Goal: Task Accomplishment & Management: Complete application form

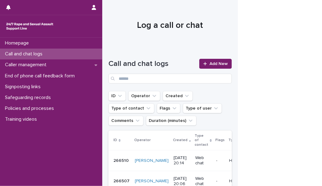
click at [90, 55] on div "Call and chat logs" at bounding box center [51, 54] width 102 height 11
click at [213, 65] on span "Add New" at bounding box center [218, 64] width 18 height 4
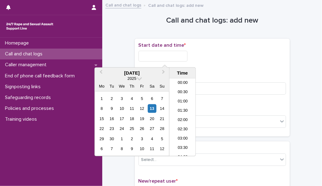
click at [177, 54] on input "text" at bounding box center [162, 56] width 49 height 11
click at [182, 106] on li "20:30" at bounding box center [182, 108] width 26 height 9
type input "**********"
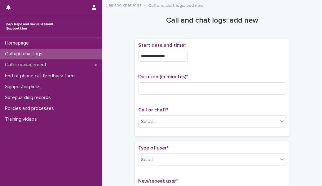
click at [182, 106] on div "**********" at bounding box center [211, 87] width 147 height 90
click at [172, 86] on input at bounding box center [211, 88] width 147 height 12
type input "**"
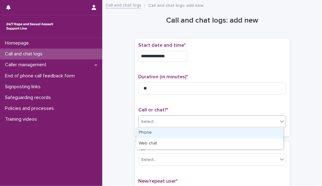
click at [280, 120] on icon at bounding box center [282, 121] width 6 height 6
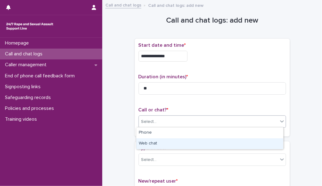
click at [237, 141] on div "Web chat" at bounding box center [209, 143] width 147 height 11
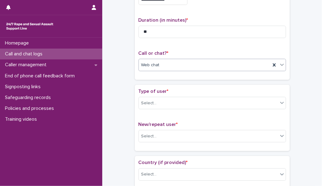
scroll to position [57, 0]
click at [208, 109] on div "Type of user * Select..." at bounding box center [211, 101] width 147 height 26
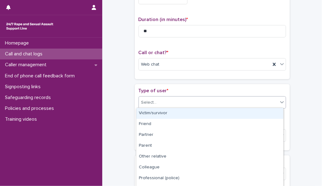
click at [203, 104] on div "Select..." at bounding box center [208, 103] width 139 height 10
click at [200, 115] on div "Victim/survivor" at bounding box center [209, 113] width 147 height 11
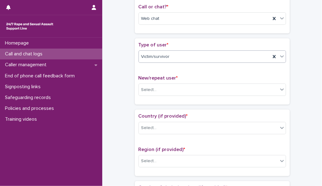
scroll to position [103, 0]
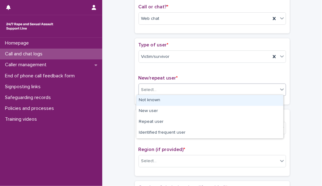
click at [199, 85] on div "Select..." at bounding box center [208, 90] width 139 height 10
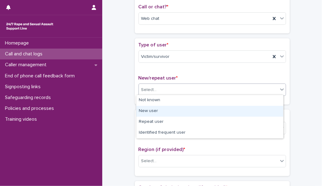
click at [185, 110] on div "New user" at bounding box center [209, 111] width 147 height 11
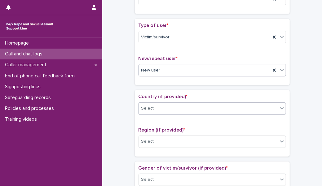
scroll to position [129, 0]
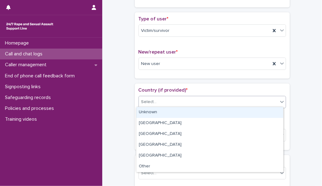
click at [190, 102] on div "Select..." at bounding box center [208, 102] width 139 height 10
click at [190, 113] on div "Unknown" at bounding box center [209, 112] width 147 height 11
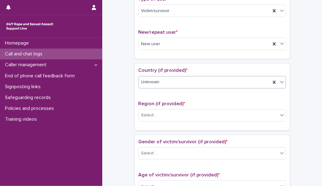
scroll to position [155, 0]
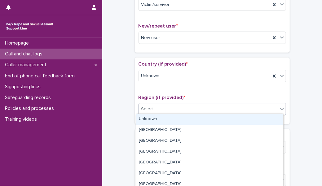
drag, startPoint x: 190, startPoint y: 113, endPoint x: 190, endPoint y: 119, distance: 6.0
click at [190, 119] on body "**********" at bounding box center [161, 93] width 322 height 186
click at [190, 119] on div "Unknown" at bounding box center [209, 119] width 147 height 11
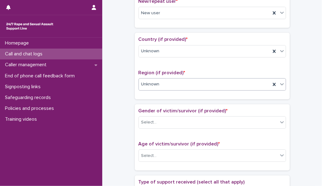
scroll to position [184, 0]
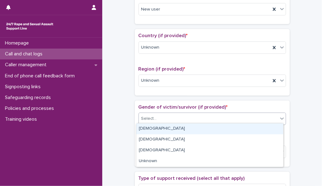
click at [190, 119] on div "Select..." at bounding box center [208, 119] width 139 height 10
click at [186, 129] on div "[DEMOGRAPHIC_DATA]" at bounding box center [209, 129] width 147 height 11
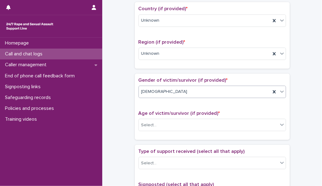
scroll to position [214, 0]
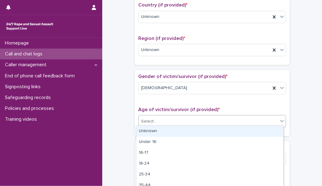
click at [185, 123] on div "Select..." at bounding box center [208, 121] width 139 height 10
click at [184, 131] on div "Unknown" at bounding box center [209, 131] width 147 height 11
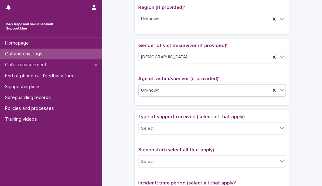
scroll to position [252, 0]
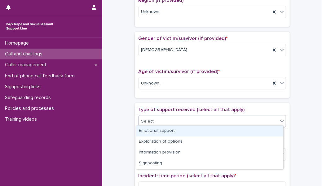
click at [183, 120] on div "Select..." at bounding box center [208, 121] width 139 height 10
click at [181, 132] on div "Emotional support" at bounding box center [209, 131] width 147 height 11
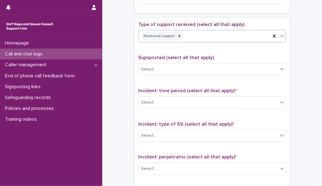
scroll to position [339, 0]
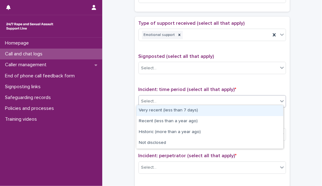
click at [183, 103] on div "Select..." at bounding box center [208, 101] width 139 height 10
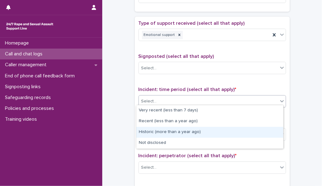
click at [178, 133] on div "Historic (more than a year ago)" at bounding box center [209, 132] width 147 height 11
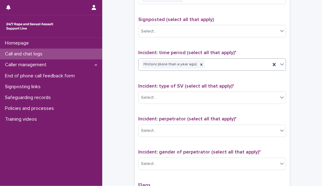
scroll to position [382, 0]
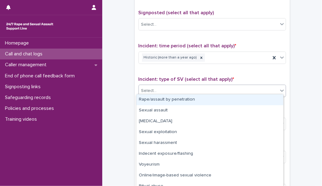
click at [186, 92] on div "Select..." at bounding box center [208, 91] width 139 height 10
click at [186, 103] on div "Rape/assault by penetration" at bounding box center [209, 99] width 147 height 11
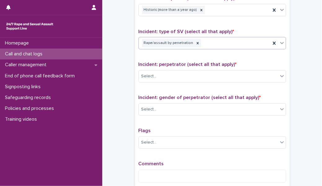
scroll to position [431, 0]
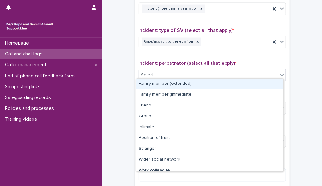
click at [185, 70] on div "Select..." at bounding box center [208, 75] width 139 height 10
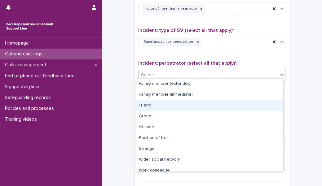
click at [175, 105] on div "Friend" at bounding box center [209, 105] width 147 height 11
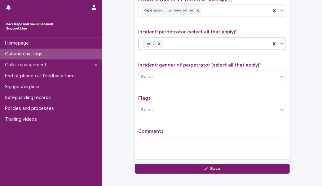
scroll to position [463, 0]
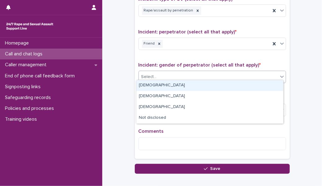
drag, startPoint x: 177, startPoint y: 76, endPoint x: 174, endPoint y: 87, distance: 11.9
click at [174, 87] on body "**********" at bounding box center [161, 93] width 322 height 186
click at [174, 87] on div "[DEMOGRAPHIC_DATA]" at bounding box center [209, 85] width 147 height 11
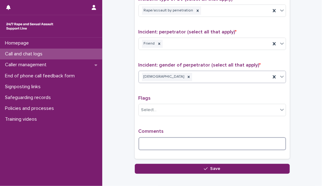
click at [162, 140] on textarea at bounding box center [211, 144] width 147 height 13
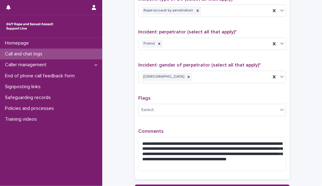
click at [159, 123] on div "**********" at bounding box center [211, 37] width 147 height 280
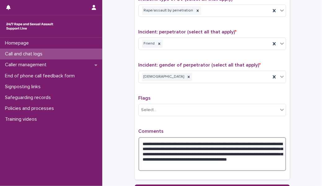
click at [148, 156] on textarea "**********" at bounding box center [211, 155] width 147 height 34
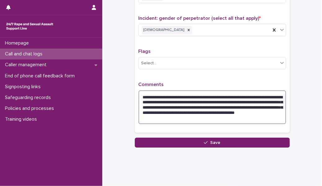
scroll to position [516, 0]
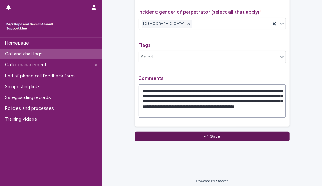
type textarea "**********"
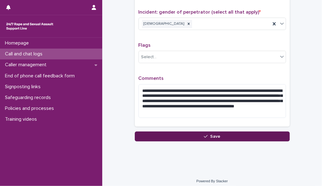
click at [200, 134] on button "Save" at bounding box center [212, 137] width 155 height 10
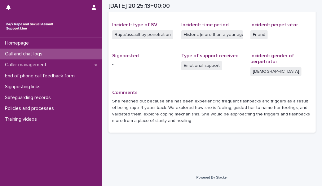
scroll to position [149, 0]
click at [77, 54] on div "Call and chat logs" at bounding box center [51, 54] width 102 height 11
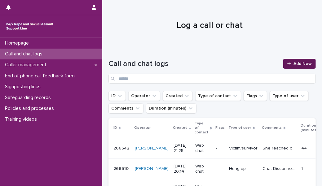
click at [293, 64] on span "Add New" at bounding box center [302, 64] width 18 height 4
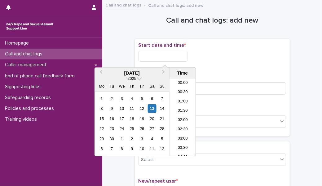
click at [179, 58] on input "text" at bounding box center [162, 56] width 49 height 11
click at [184, 111] on li "21:00" at bounding box center [182, 107] width 26 height 9
type input "**********"
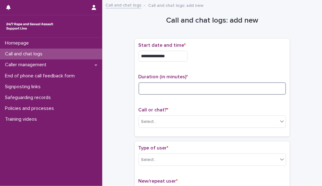
click at [170, 90] on input at bounding box center [211, 88] width 147 height 12
type input "**"
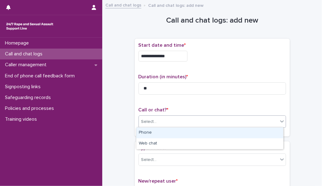
click at [280, 121] on icon at bounding box center [282, 121] width 4 height 2
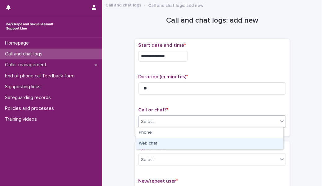
click at [227, 142] on div "Web chat" at bounding box center [209, 143] width 147 height 11
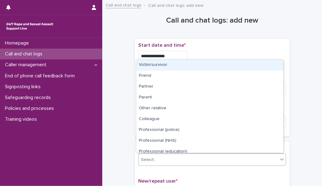
click at [201, 156] on div "Select..." at bounding box center [208, 160] width 139 height 10
click at [189, 67] on div "Victim/survivor" at bounding box center [209, 65] width 147 height 11
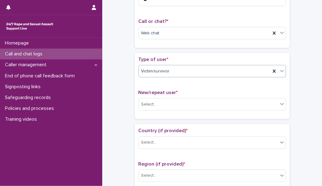
scroll to position [95, 0]
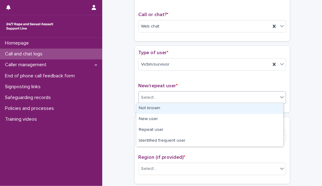
click at [192, 99] on div "Select..." at bounding box center [208, 98] width 139 height 10
click at [186, 110] on div "Not known" at bounding box center [209, 108] width 147 height 11
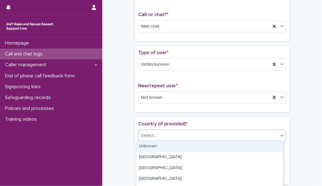
drag, startPoint x: 166, startPoint y: 135, endPoint x: 165, endPoint y: 142, distance: 7.5
click at [165, 142] on body "**********" at bounding box center [161, 93] width 322 height 186
click at [165, 142] on div "Unknown" at bounding box center [209, 146] width 147 height 11
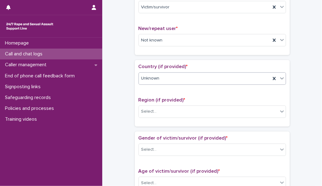
scroll to position [157, 0]
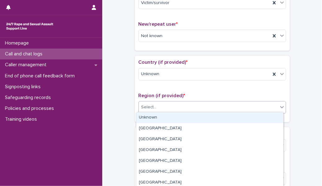
click at [177, 107] on div "Select..." at bounding box center [208, 107] width 139 height 10
click at [176, 116] on div "Unknown" at bounding box center [209, 117] width 147 height 11
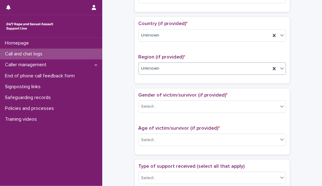
scroll to position [199, 0]
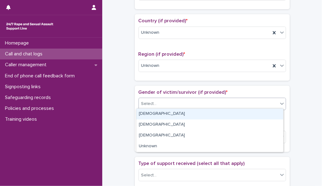
click at [176, 106] on div "Select..." at bounding box center [208, 104] width 139 height 10
click at [165, 114] on div "[DEMOGRAPHIC_DATA]" at bounding box center [209, 114] width 147 height 11
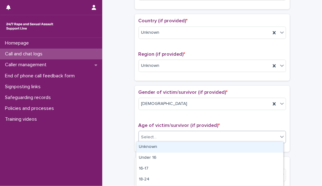
click at [160, 134] on div "Select..." at bounding box center [208, 137] width 139 height 10
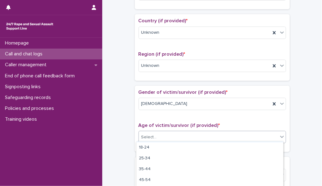
scroll to position [37, 0]
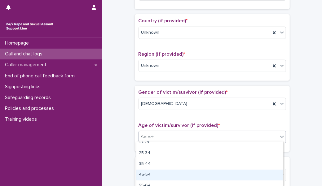
click at [159, 173] on div "45-54" at bounding box center [209, 175] width 147 height 11
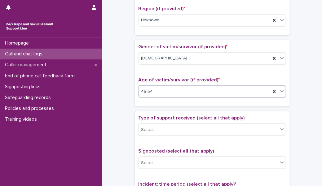
scroll to position [254, 0]
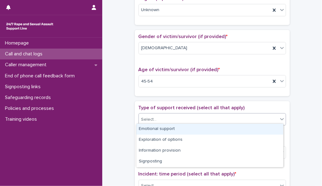
click at [168, 120] on div "Select..." at bounding box center [208, 120] width 139 height 10
click at [167, 131] on div "Emotional support" at bounding box center [209, 129] width 147 height 11
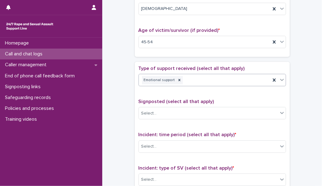
scroll to position [304, 0]
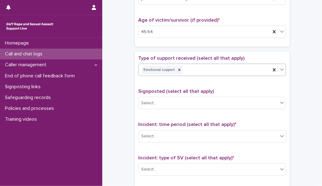
click at [167, 131] on div "Select..." at bounding box center [208, 136] width 139 height 10
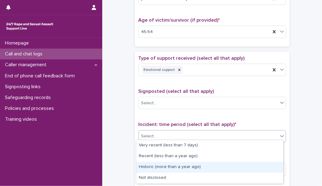
click at [164, 167] on div "Historic (more than a year ago)" at bounding box center [209, 167] width 147 height 11
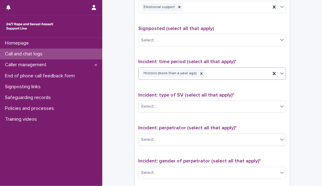
scroll to position [367, 0]
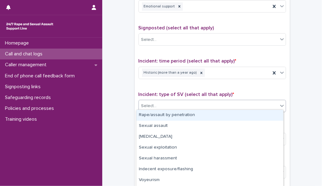
click at [160, 105] on div "Select..." at bounding box center [208, 106] width 139 height 10
click at [156, 116] on div "Rape/assault by penetration" at bounding box center [209, 115] width 147 height 11
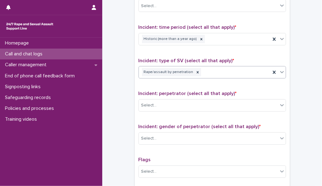
scroll to position [407, 0]
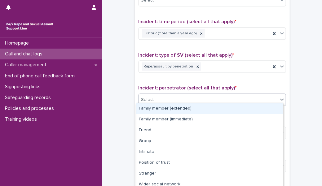
click at [160, 99] on div "Select..." at bounding box center [208, 100] width 139 height 10
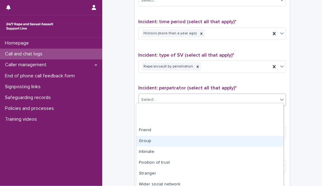
scroll to position [36, 0]
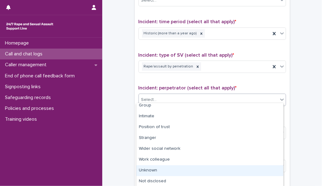
click at [164, 171] on div "Unknown" at bounding box center [209, 170] width 147 height 11
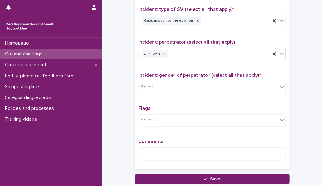
scroll to position [456, 0]
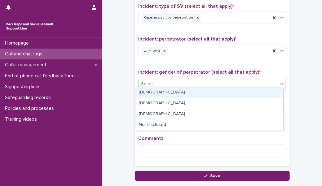
click at [169, 79] on div "Select..." at bounding box center [208, 84] width 139 height 10
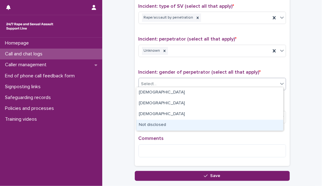
click at [162, 126] on div "Not disclosed" at bounding box center [209, 125] width 147 height 11
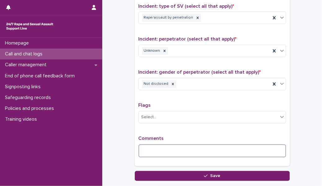
click at [155, 146] on textarea at bounding box center [211, 151] width 147 height 13
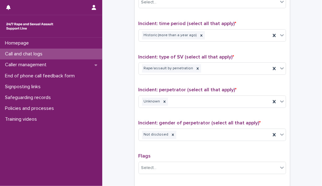
scroll to position [400, 0]
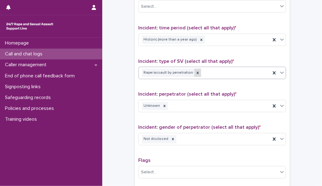
click at [195, 71] on icon at bounding box center [197, 73] width 4 height 4
type textarea "**********"
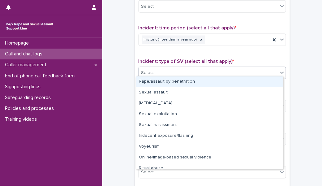
click at [191, 71] on div "Select..." at bounding box center [208, 73] width 139 height 10
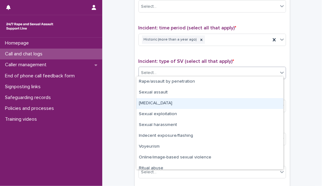
click at [175, 107] on div "[MEDICAL_DATA]" at bounding box center [209, 103] width 147 height 11
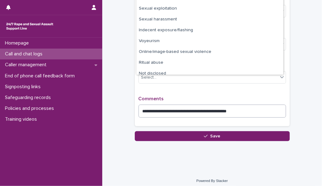
scroll to position [468, 0]
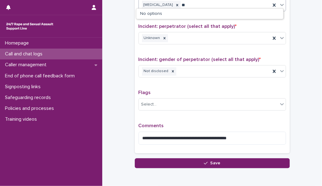
type input "**"
click at [261, 142] on div "**********" at bounding box center [211, 136] width 147 height 26
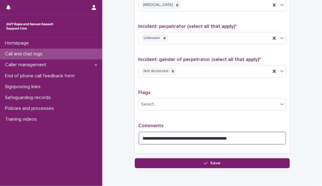
click at [254, 134] on textarea "**********" at bounding box center [211, 138] width 147 height 13
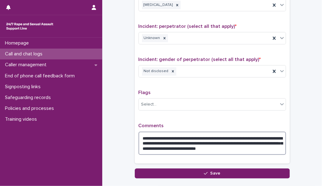
click at [222, 144] on textarea "**********" at bounding box center [211, 143] width 147 height 23
click at [273, 146] on textarea "**********" at bounding box center [211, 143] width 147 height 23
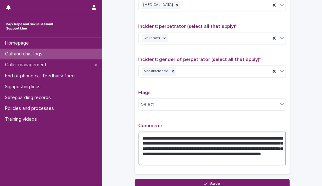
click at [154, 150] on textarea "**********" at bounding box center [211, 149] width 147 height 34
type textarea "**********"
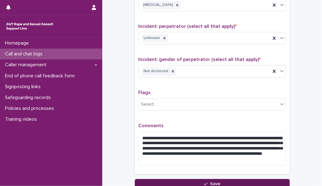
click at [175, 179] on button "Save" at bounding box center [212, 184] width 155 height 10
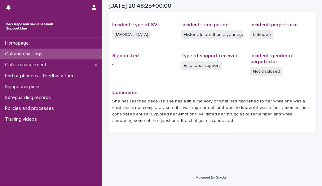
scroll to position [149, 0]
click at [49, 53] on div "Call and chat logs" at bounding box center [51, 54] width 102 height 11
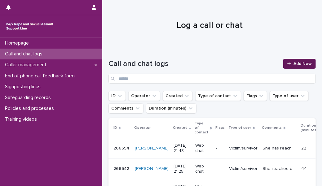
click at [287, 63] on icon at bounding box center [288, 63] width 3 height 3
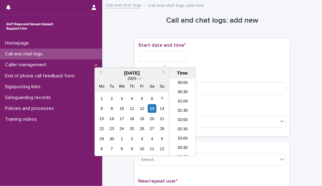
scroll to position [369, 0]
click at [163, 57] on input "text" at bounding box center [162, 56] width 49 height 11
click at [180, 133] on li "22:30" at bounding box center [182, 132] width 26 height 9
type input "**********"
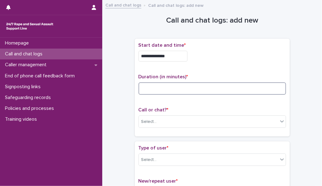
click at [166, 87] on input at bounding box center [211, 88] width 147 height 12
type input "**"
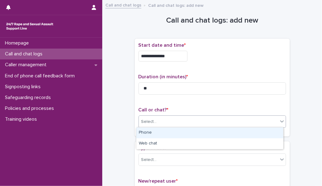
click at [279, 119] on icon at bounding box center [282, 121] width 6 height 6
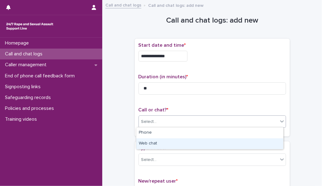
click at [230, 142] on div "Web chat" at bounding box center [209, 143] width 147 height 11
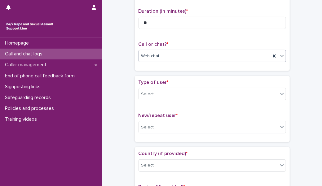
scroll to position [66, 0]
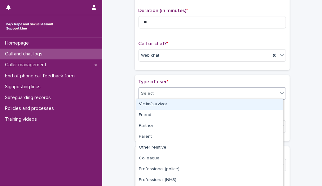
click at [223, 90] on div "Select..." at bounding box center [208, 94] width 139 height 10
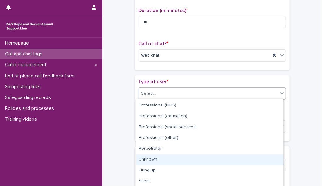
scroll to position [74, 0]
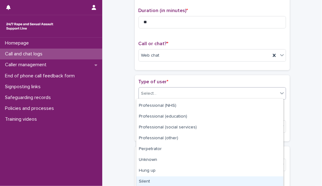
click at [190, 181] on div "Silent" at bounding box center [209, 182] width 147 height 11
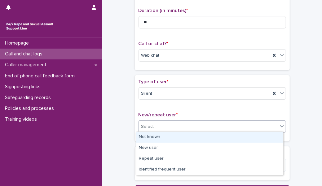
click at [176, 122] on div "Select..." at bounding box center [208, 127] width 139 height 10
click at [175, 132] on div "Not known" at bounding box center [209, 137] width 147 height 11
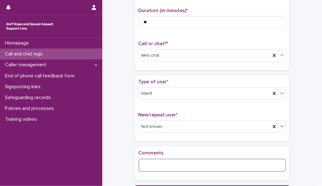
click at [168, 159] on textarea at bounding box center [211, 165] width 147 height 13
click at [170, 166] on textarea "**********" at bounding box center [211, 165] width 147 height 13
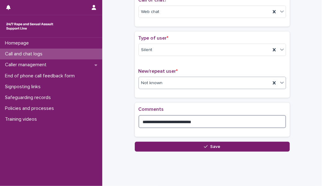
scroll to position [113, 0]
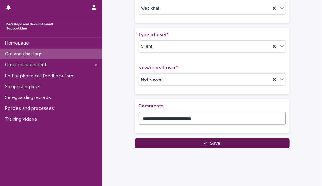
type textarea "**********"
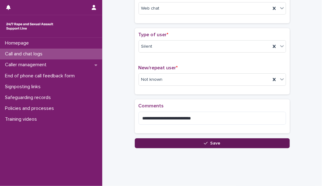
click at [177, 142] on button "Save" at bounding box center [212, 143] width 155 height 10
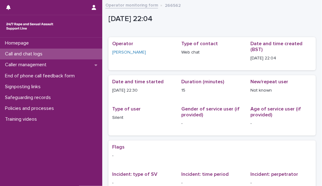
click at [47, 53] on p "Call and chat logs" at bounding box center [24, 54] width 45 height 6
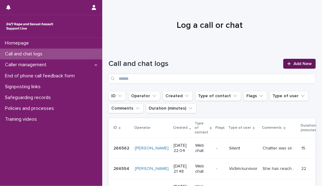
click at [299, 61] on link "Add New" at bounding box center [299, 64] width 33 height 10
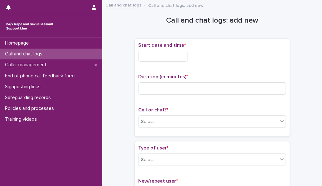
click at [181, 56] on input "text" at bounding box center [162, 56] width 49 height 11
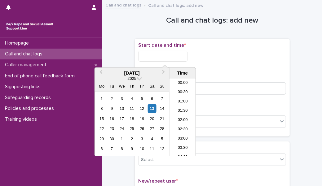
scroll to position [369, 0]
click at [177, 123] on li "22:00" at bounding box center [182, 123] width 26 height 9
type input "**********"
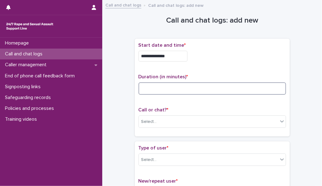
click at [173, 86] on input at bounding box center [211, 88] width 147 height 12
type input "**"
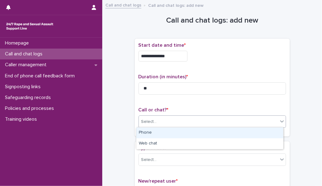
click at [167, 117] on div "Select..." at bounding box center [208, 122] width 139 height 10
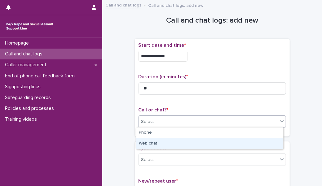
click at [163, 142] on div "Web chat" at bounding box center [209, 143] width 147 height 11
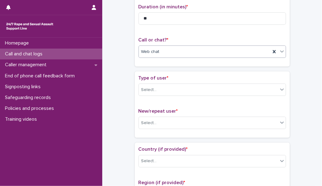
scroll to position [71, 0]
click at [159, 86] on div "Select..." at bounding box center [208, 89] width 139 height 10
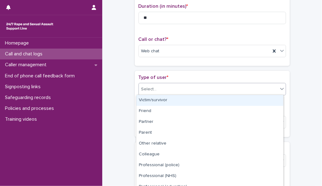
click at [159, 96] on div "Victim/survivor" at bounding box center [209, 100] width 147 height 11
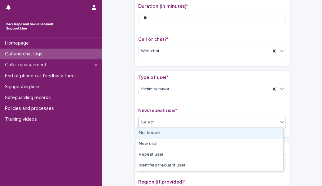
click at [148, 124] on div "Select..." at bounding box center [148, 122] width 15 height 7
click at [147, 132] on div "Not known" at bounding box center [209, 133] width 147 height 11
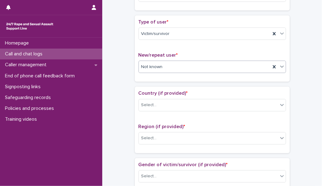
scroll to position [129, 0]
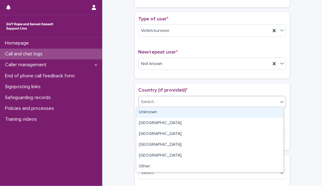
drag, startPoint x: 149, startPoint y: 98, endPoint x: 150, endPoint y: 110, distance: 11.8
click at [150, 110] on body "**********" at bounding box center [161, 93] width 322 height 186
click at [150, 110] on div "Unknown" at bounding box center [209, 112] width 147 height 11
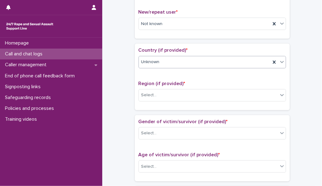
scroll to position [174, 0]
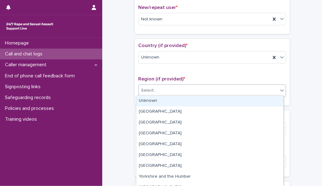
click at [153, 89] on div "Select..." at bounding box center [208, 90] width 139 height 10
click at [154, 101] on div "Unknown" at bounding box center [209, 101] width 147 height 11
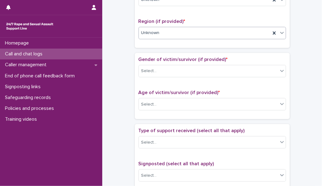
scroll to position [233, 0]
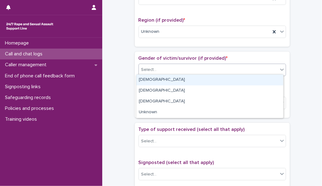
click at [153, 65] on div "Select..." at bounding box center [208, 70] width 139 height 10
click at [155, 82] on div "[DEMOGRAPHIC_DATA]" at bounding box center [209, 80] width 147 height 11
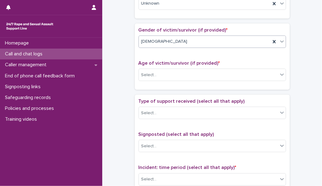
scroll to position [264, 0]
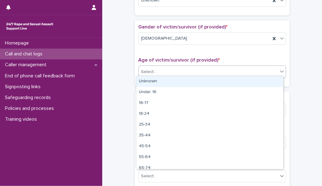
click at [158, 72] on div "Select..." at bounding box center [208, 72] width 139 height 10
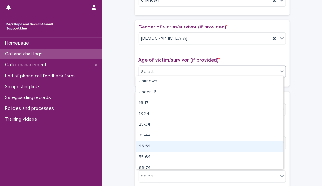
click at [156, 148] on div "45-54" at bounding box center [209, 146] width 147 height 11
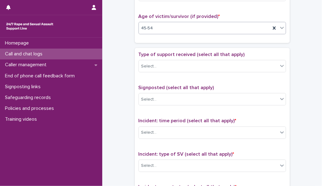
scroll to position [308, 0]
click at [159, 71] on div "Type of support received (select all that apply) Select..." at bounding box center [211, 64] width 147 height 26
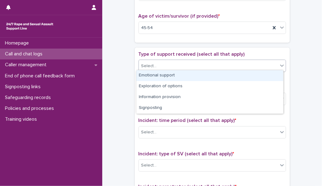
click at [166, 63] on div "Select..." at bounding box center [208, 66] width 139 height 10
click at [166, 76] on div "Emotional support" at bounding box center [209, 75] width 147 height 11
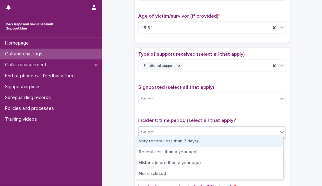
click at [157, 127] on div "Select..." at bounding box center [208, 132] width 139 height 10
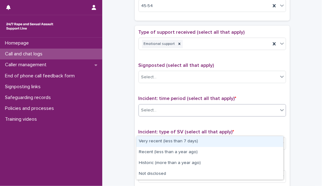
scroll to position [330, 0]
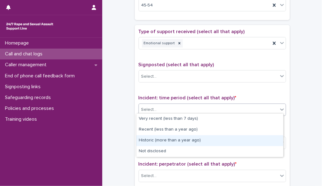
click at [156, 138] on div "Historic (more than a year ago)" at bounding box center [209, 140] width 147 height 11
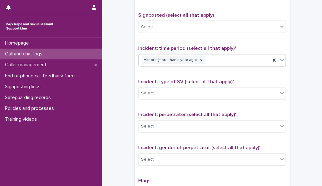
scroll to position [381, 0]
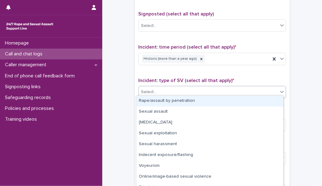
click at [168, 89] on div "Select..." at bounding box center [208, 92] width 139 height 10
click at [168, 98] on div "Rape/assault by penetration" at bounding box center [209, 101] width 147 height 11
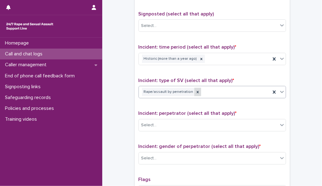
click at [195, 90] on icon at bounding box center [197, 92] width 4 height 4
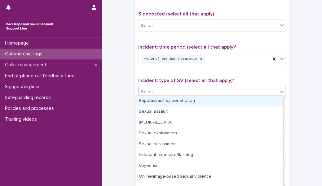
click at [175, 93] on div "Select..." at bounding box center [208, 92] width 139 height 10
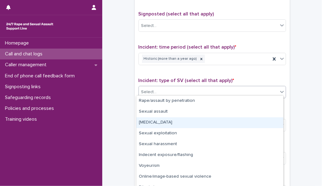
click at [165, 126] on div "[MEDICAL_DATA]" at bounding box center [209, 122] width 147 height 11
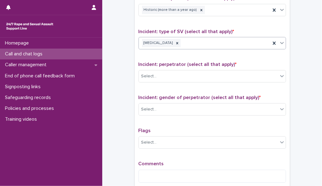
scroll to position [432, 0]
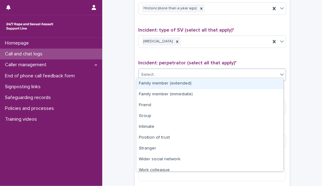
click at [167, 77] on div "Select..." at bounding box center [211, 75] width 147 height 12
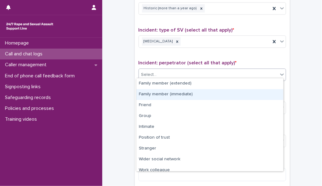
click at [167, 91] on div "Family member (immediate)" at bounding box center [209, 94] width 147 height 11
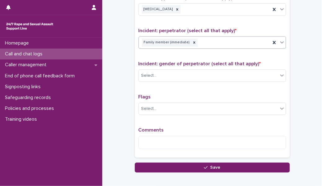
scroll to position [466, 0]
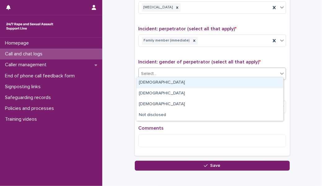
click at [171, 72] on div "Select..." at bounding box center [208, 74] width 139 height 10
click at [170, 84] on div "[DEMOGRAPHIC_DATA]" at bounding box center [209, 82] width 147 height 11
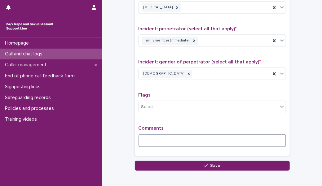
click at [159, 140] on textarea at bounding box center [211, 140] width 147 height 13
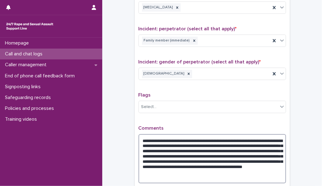
click at [193, 168] on textarea "**********" at bounding box center [211, 158] width 147 height 49
type textarea "**********"
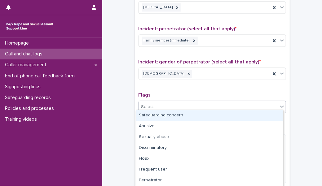
click at [191, 105] on div "Select..." at bounding box center [208, 107] width 139 height 10
drag, startPoint x: 186, startPoint y: 122, endPoint x: 186, endPoint y: 118, distance: 4.0
click at [186, 118] on div "Safeguarding concern" at bounding box center [209, 115] width 147 height 11
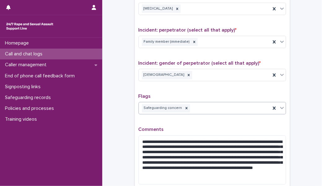
scroll to position [532, 0]
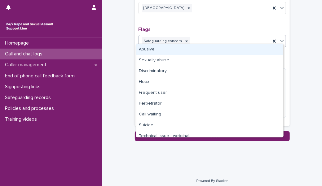
click at [208, 39] on div "Safeguarding concern" at bounding box center [205, 41] width 132 height 11
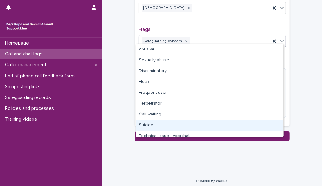
click at [186, 122] on div "Suicide" at bounding box center [209, 125] width 147 height 11
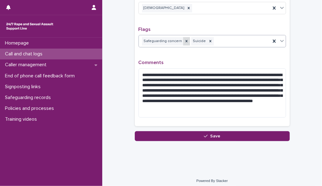
click at [184, 39] on icon at bounding box center [186, 41] width 4 height 4
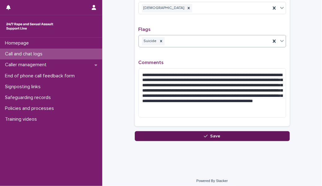
click at [193, 135] on button "Save" at bounding box center [212, 136] width 155 height 10
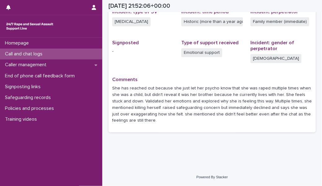
scroll to position [166, 0]
